Goal: Task Accomplishment & Management: Complete application form

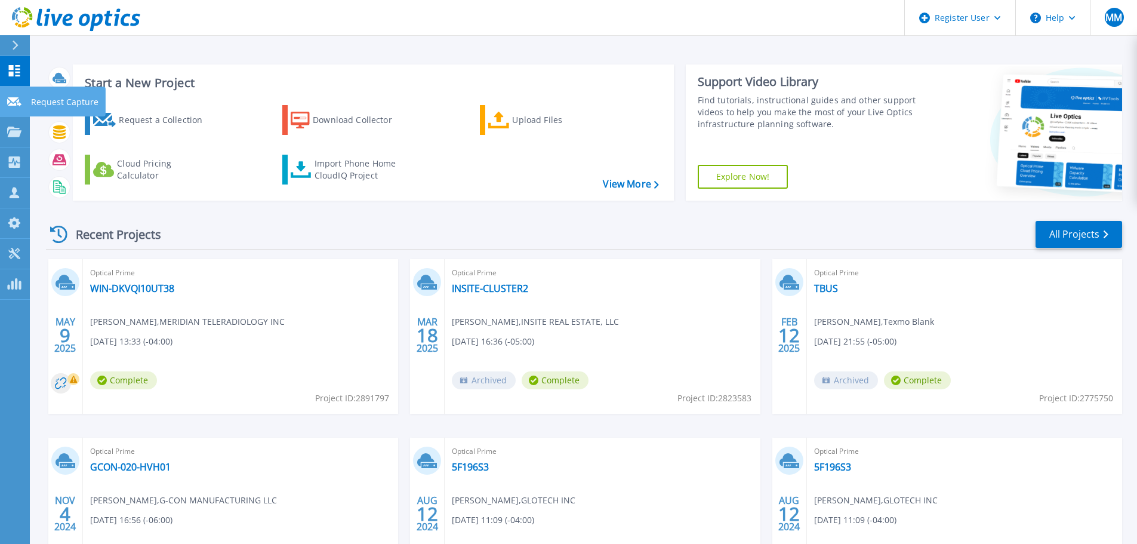
click at [58, 99] on p "Request Capture" at bounding box center [64, 102] width 67 height 31
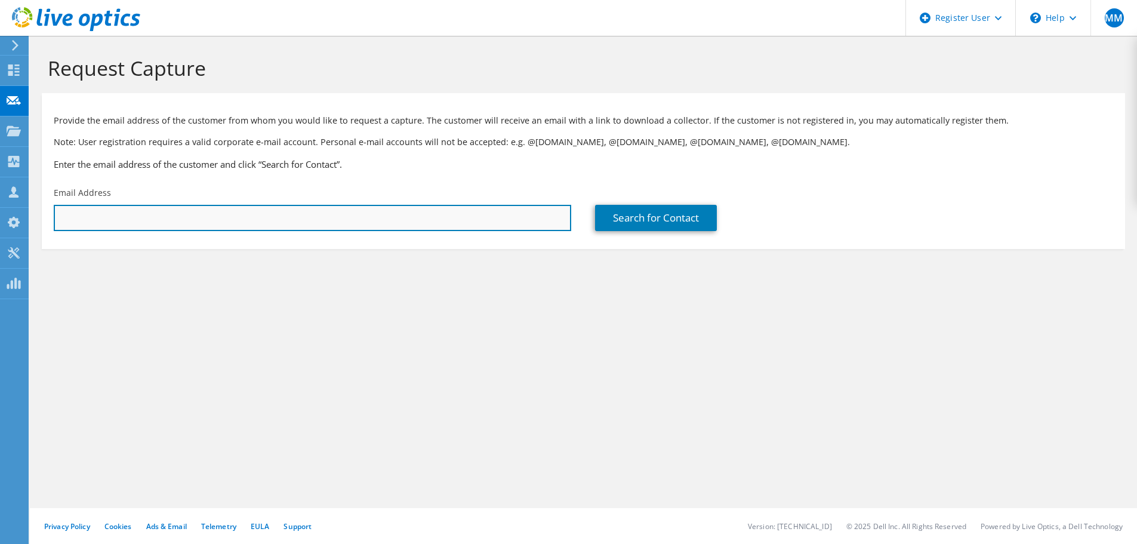
click at [198, 217] on input "text" at bounding box center [312, 218] width 517 height 26
paste input "Raydel San Juan <rsanjuan@indagoresearch.org>"
drag, startPoint x: 131, startPoint y: 219, endPoint x: 0, endPoint y: 236, distance: 131.8
click at [0, 236] on div "MM Dell User Makesh Madhavakurup Makesh.Madhavakurup@dell.com Dell My Profile L…" at bounding box center [568, 272] width 1137 height 544
type input "Raydel San Jrsanjuan@indagoresearch.org"
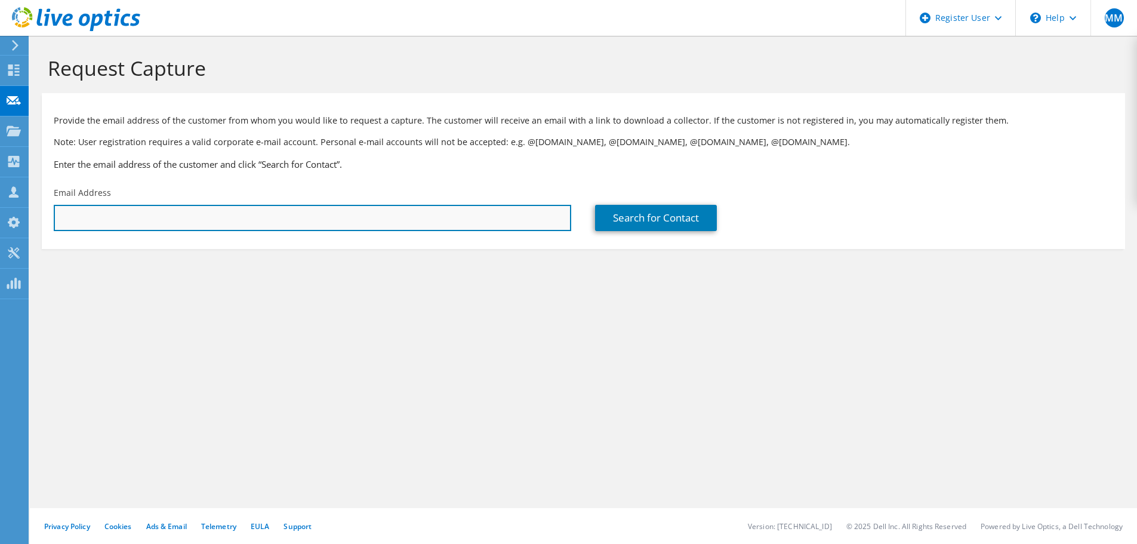
paste input "Raydel San Juan <rsanjuan@indagoresearch.org>"
drag, startPoint x: 129, startPoint y: 221, endPoint x: 15, endPoint y: 221, distance: 114.0
click at [15, 221] on div "MM Dell User Makesh Madhavakurup Makesh.Madhavakurup@dell.com Dell My Profile L…" at bounding box center [568, 272] width 1137 height 544
click at [131, 215] on input "Raydel San Juan <rsanjuan@indagoresearch.org" at bounding box center [312, 218] width 517 height 26
drag, startPoint x: 131, startPoint y: 215, endPoint x: 47, endPoint y: 210, distance: 84.9
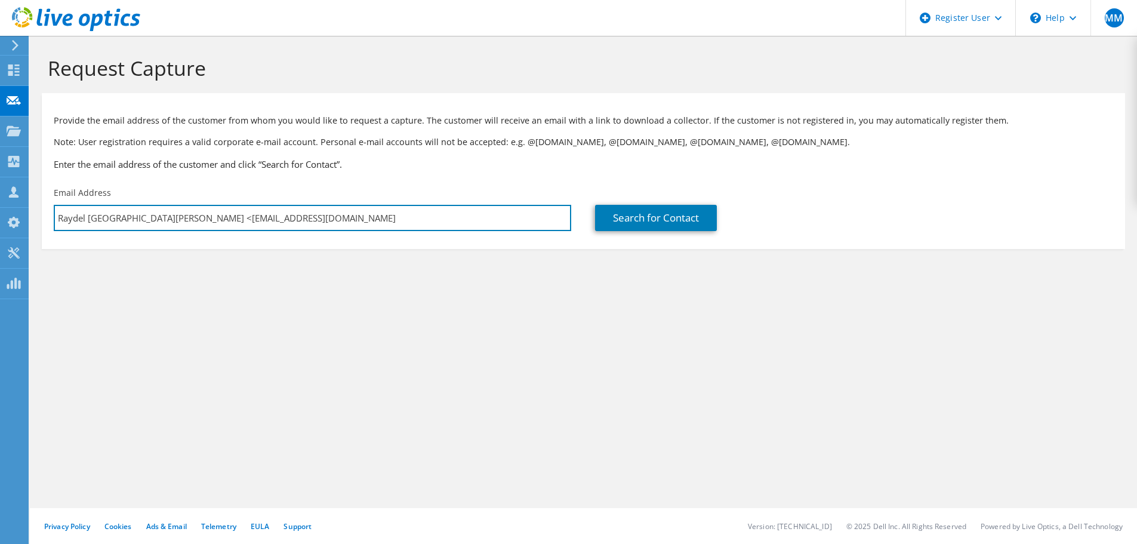
click at [47, 210] on div "Email Address Raydel San Juan <rsanjuan@indagoresearch.org" at bounding box center [312, 209] width 541 height 56
type input "rsanjuan@indagoresearch.org"
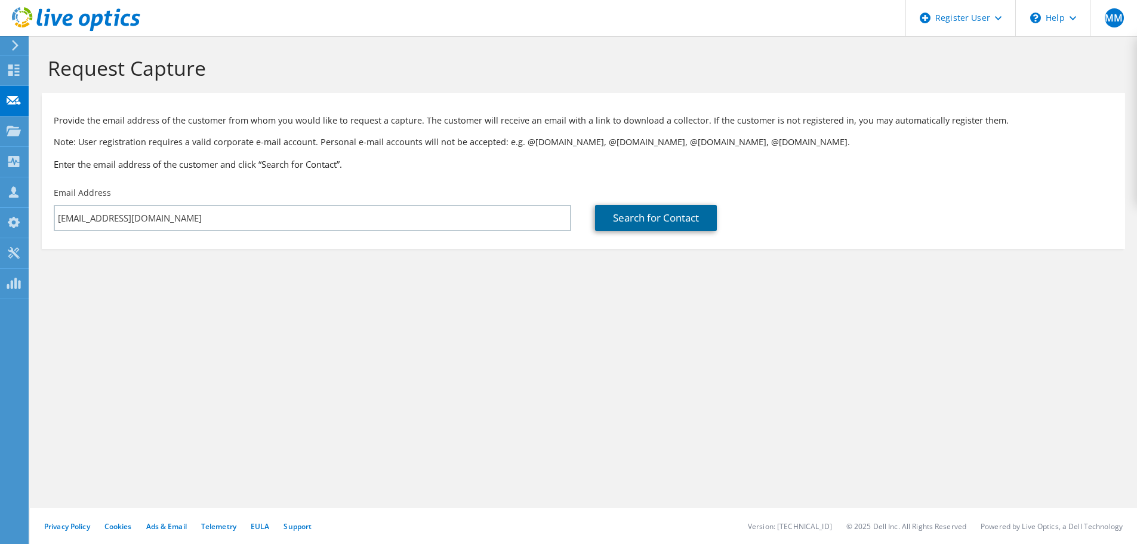
click at [697, 216] on link "Search for Contact" at bounding box center [656, 218] width 122 height 26
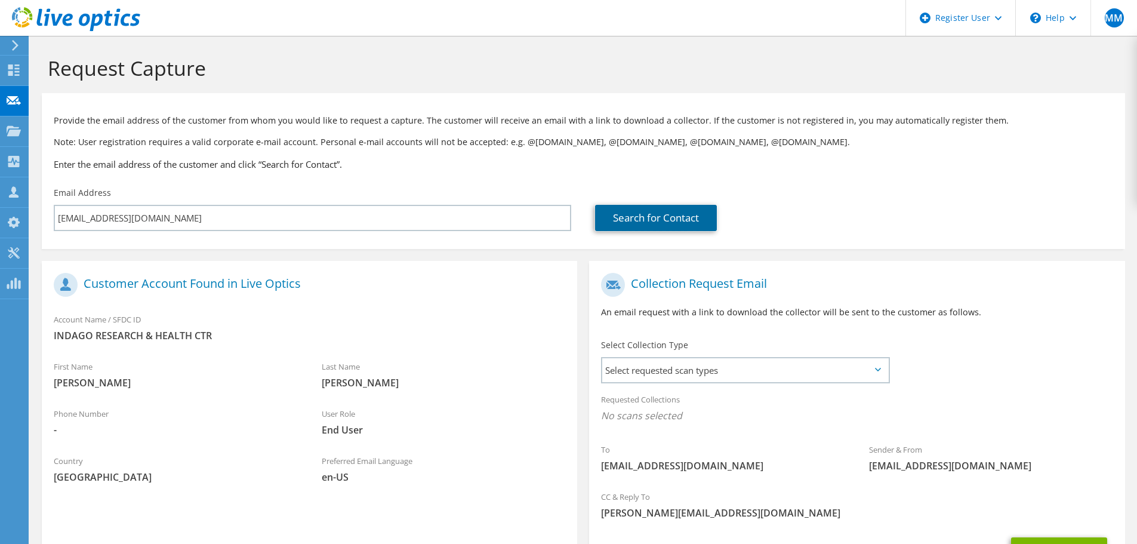
scroll to position [109, 0]
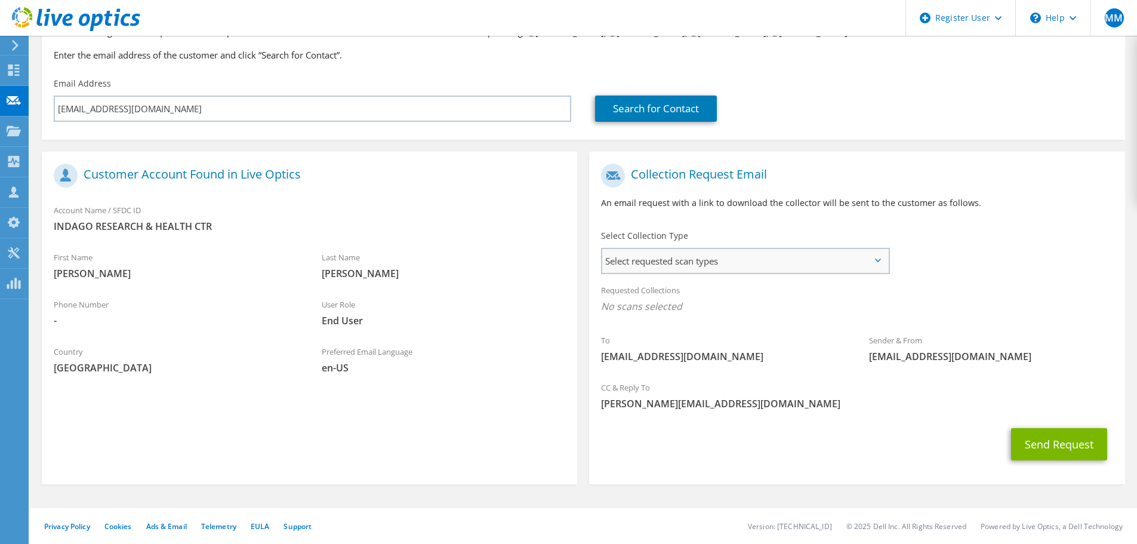
click at [817, 264] on span "Select requested scan types" at bounding box center [745, 261] width 286 height 24
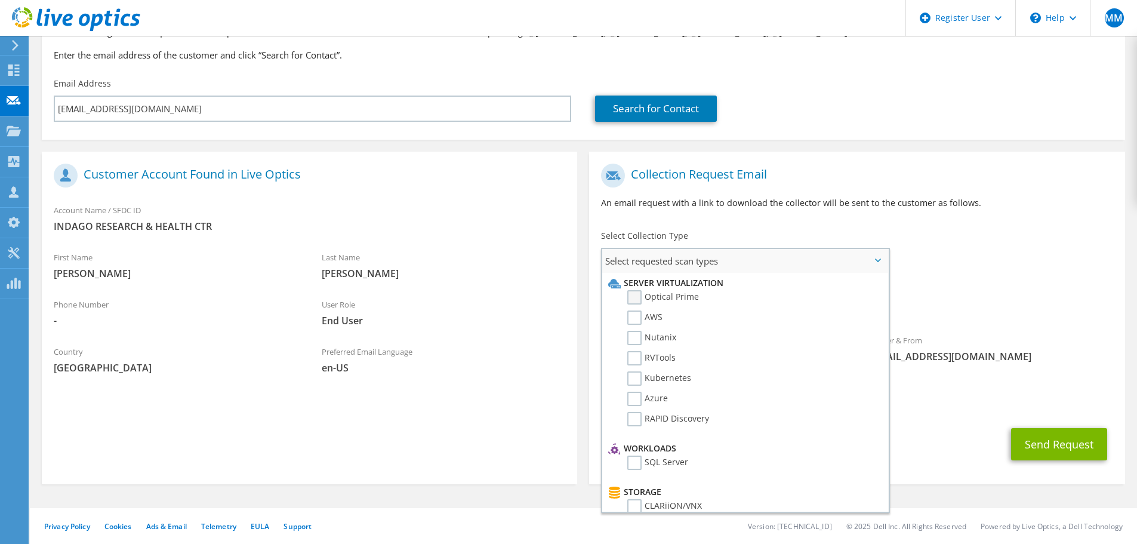
click at [655, 303] on label "Optical Prime" at bounding box center [663, 297] width 72 height 14
click at [0, 0] on input "Optical Prime" at bounding box center [0, 0] width 0 height 0
click at [970, 288] on div "Requested Collections No scans selected Optical Prime" at bounding box center [856, 301] width 535 height 48
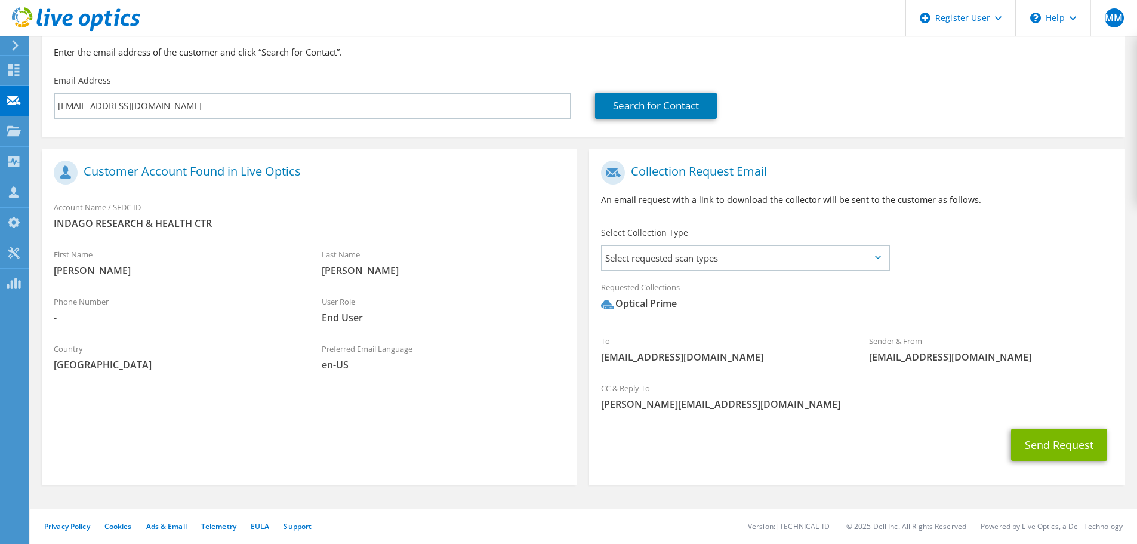
scroll to position [113, 0]
click at [1052, 452] on button "Send Request" at bounding box center [1059, 444] width 96 height 32
